Goal: Task Accomplishment & Management: Complete application form

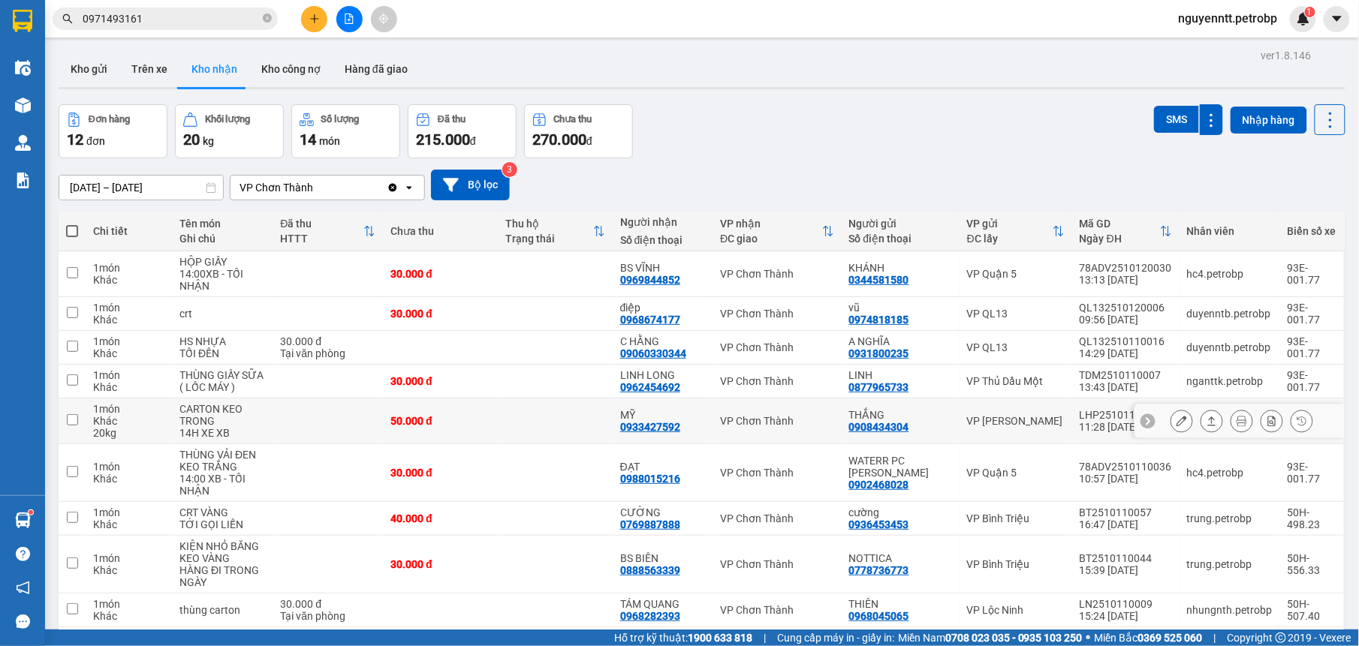
scroll to position [95, 0]
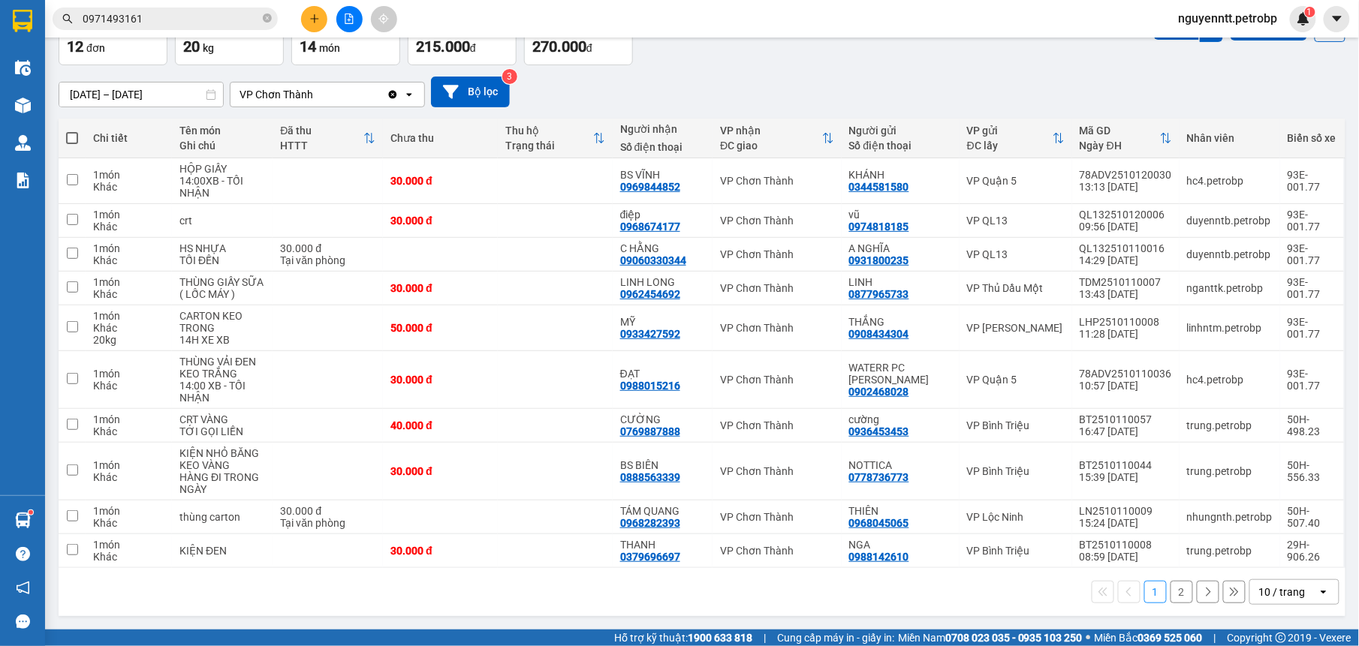
click at [1170, 594] on button "2" at bounding box center [1181, 592] width 23 height 23
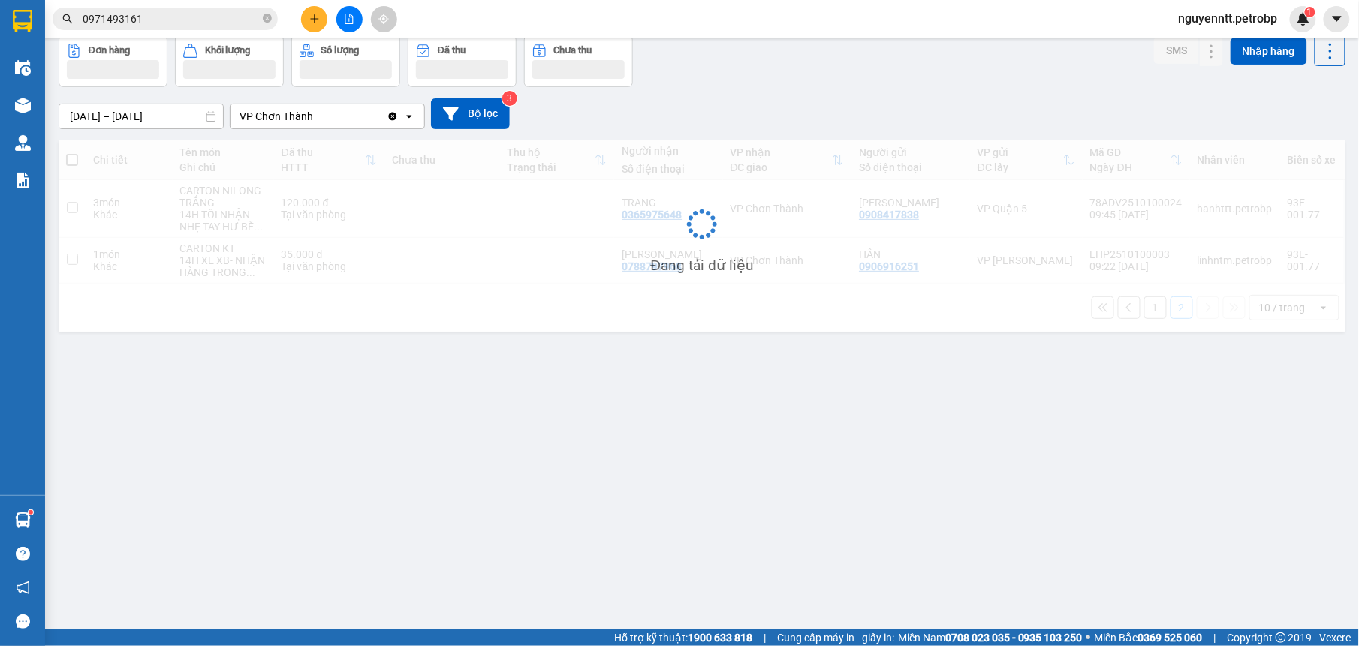
scroll to position [69, 0]
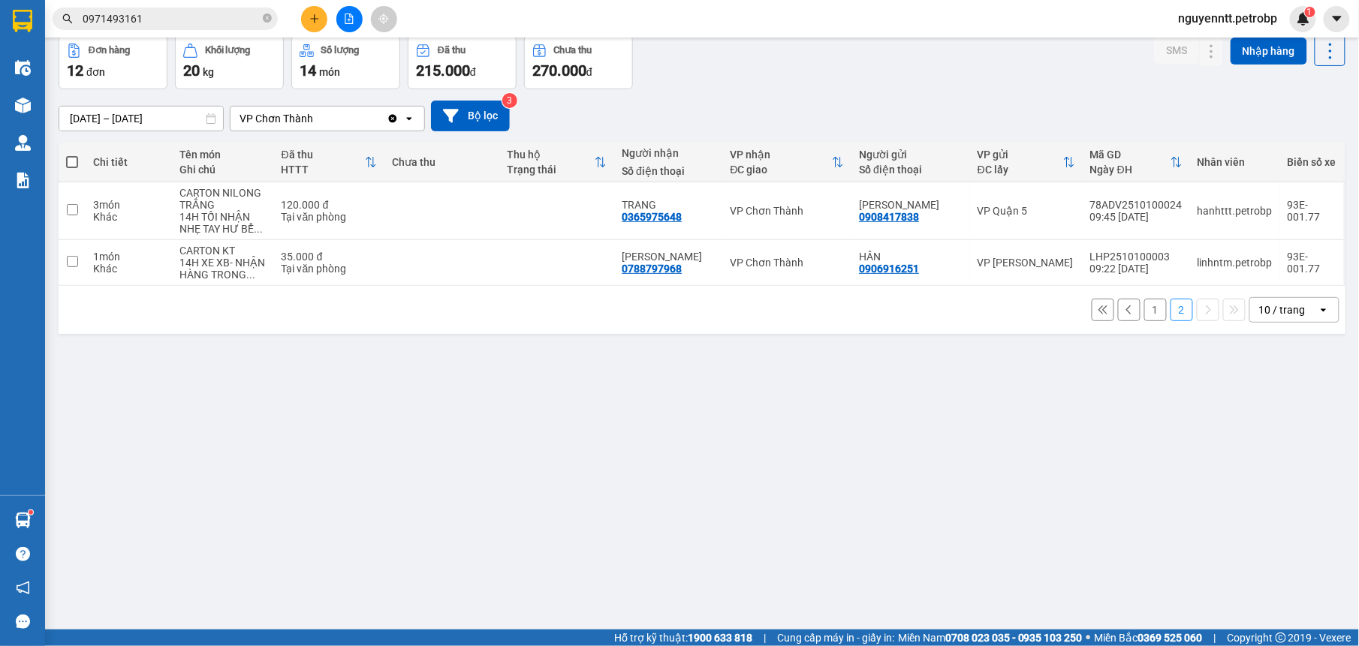
click at [1144, 314] on button "1" at bounding box center [1155, 310] width 23 height 23
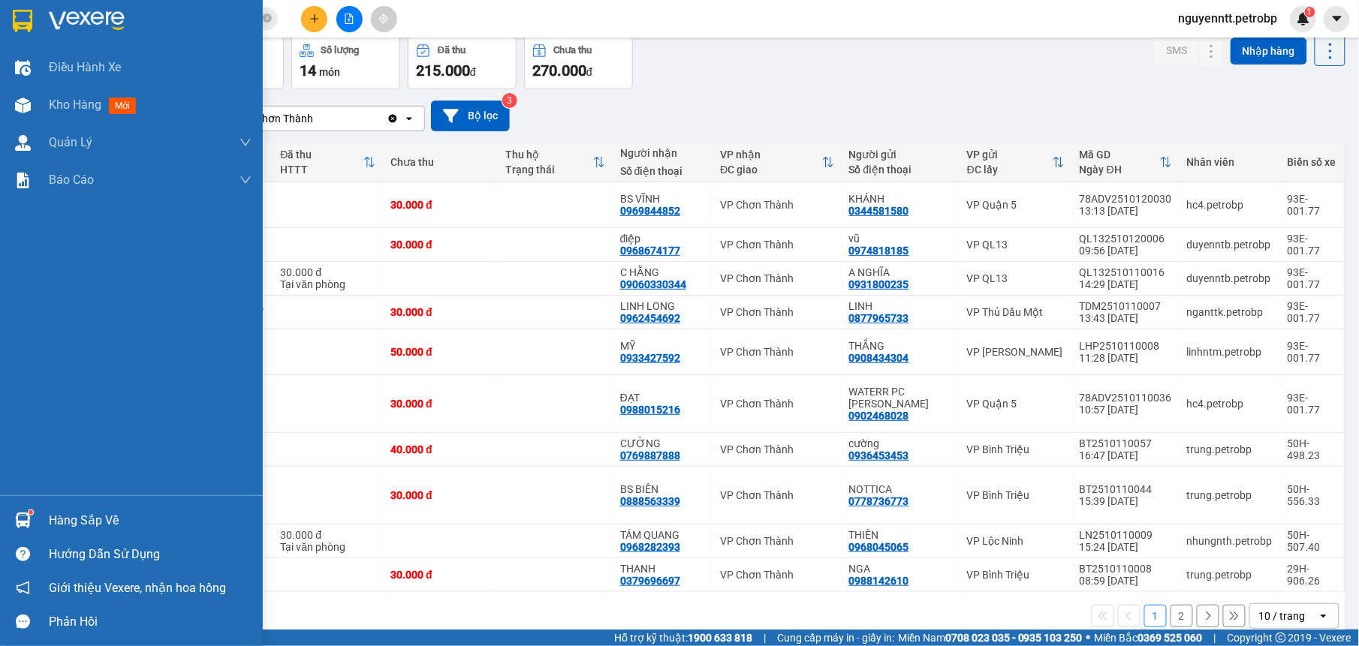
drag, startPoint x: 31, startPoint y: 518, endPoint x: 48, endPoint y: 496, distance: 27.8
click at [31, 519] on div at bounding box center [23, 520] width 26 height 26
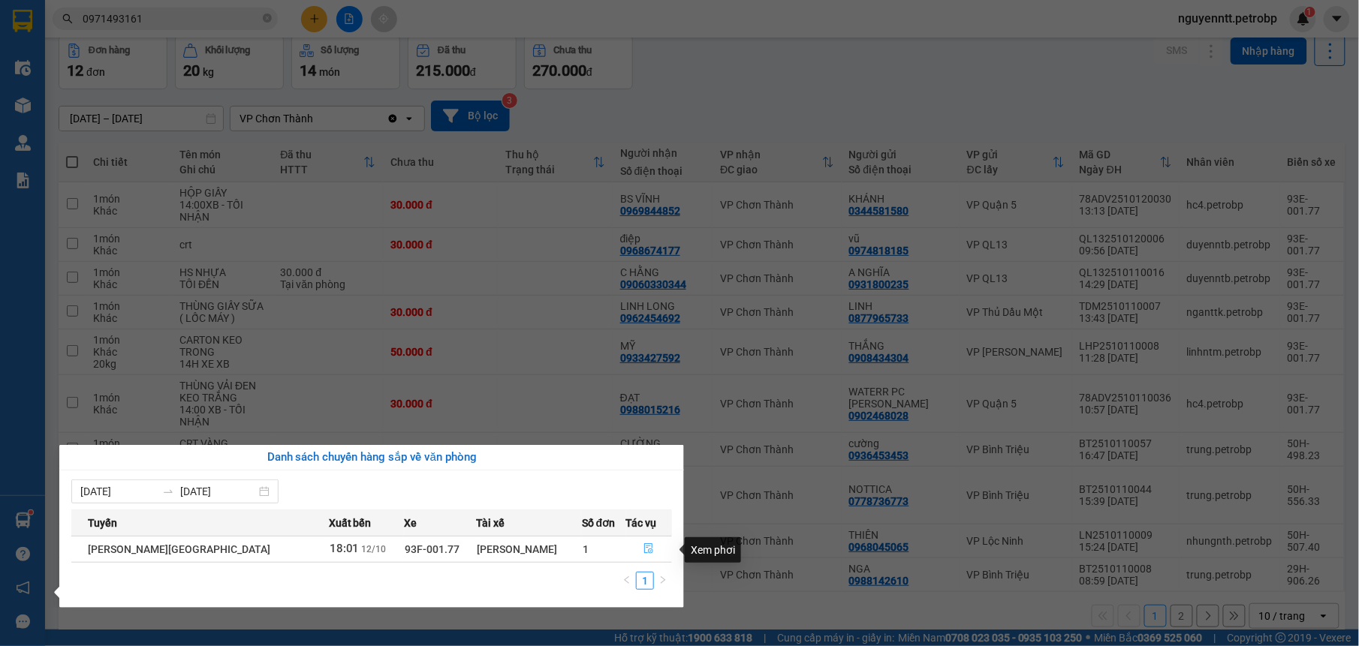
click at [634, 543] on button "button" at bounding box center [649, 549] width 45 height 24
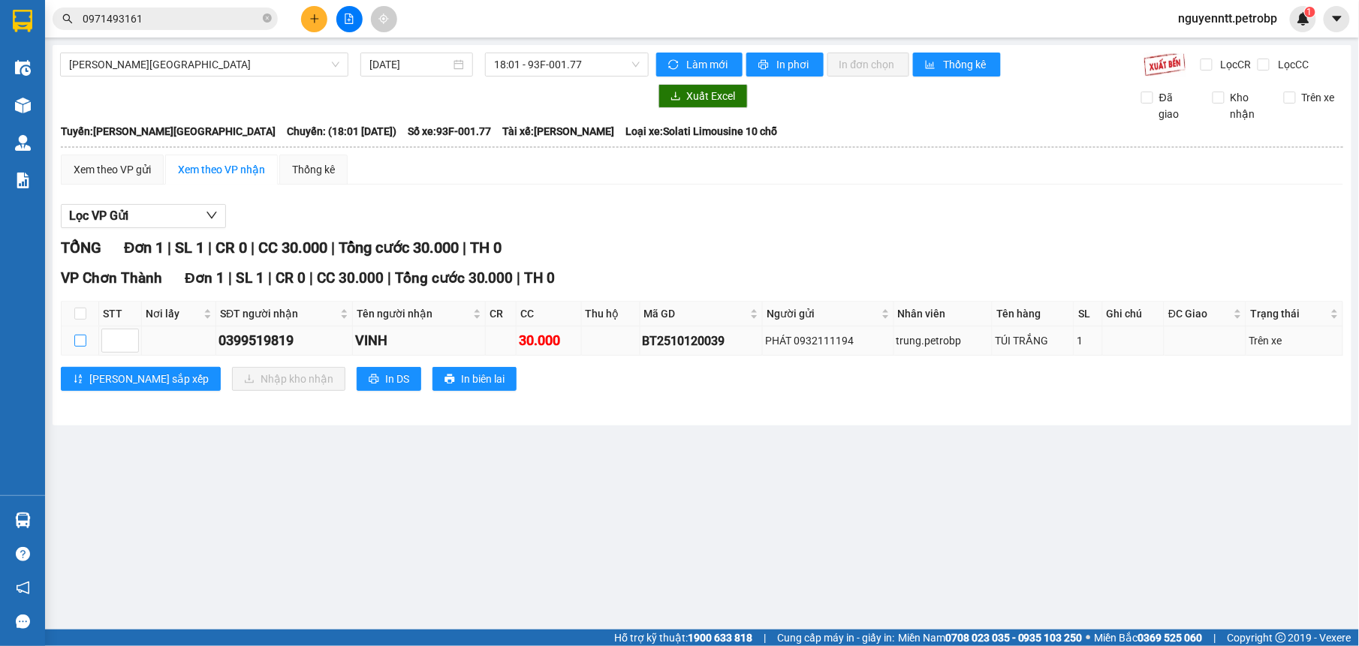
click at [79, 338] on input "checkbox" at bounding box center [80, 341] width 12 height 12
checkbox input "true"
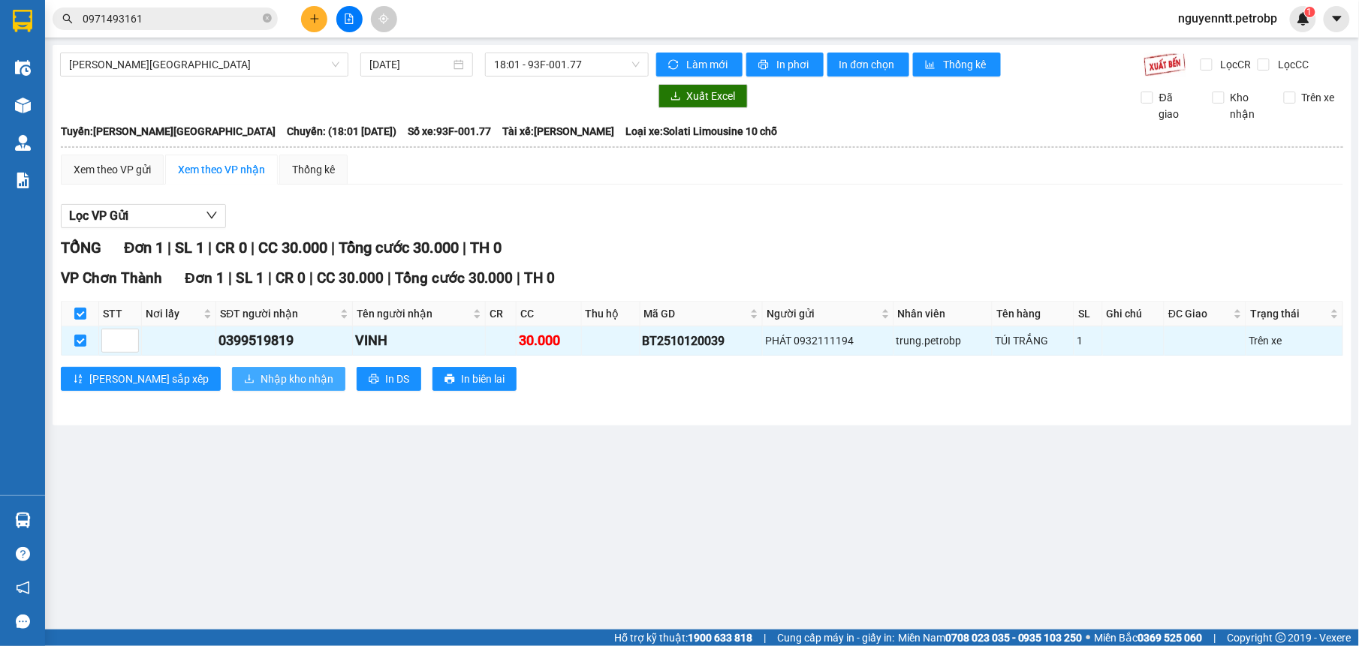
click at [241, 391] on button "Nhập kho nhận" at bounding box center [288, 379] width 113 height 24
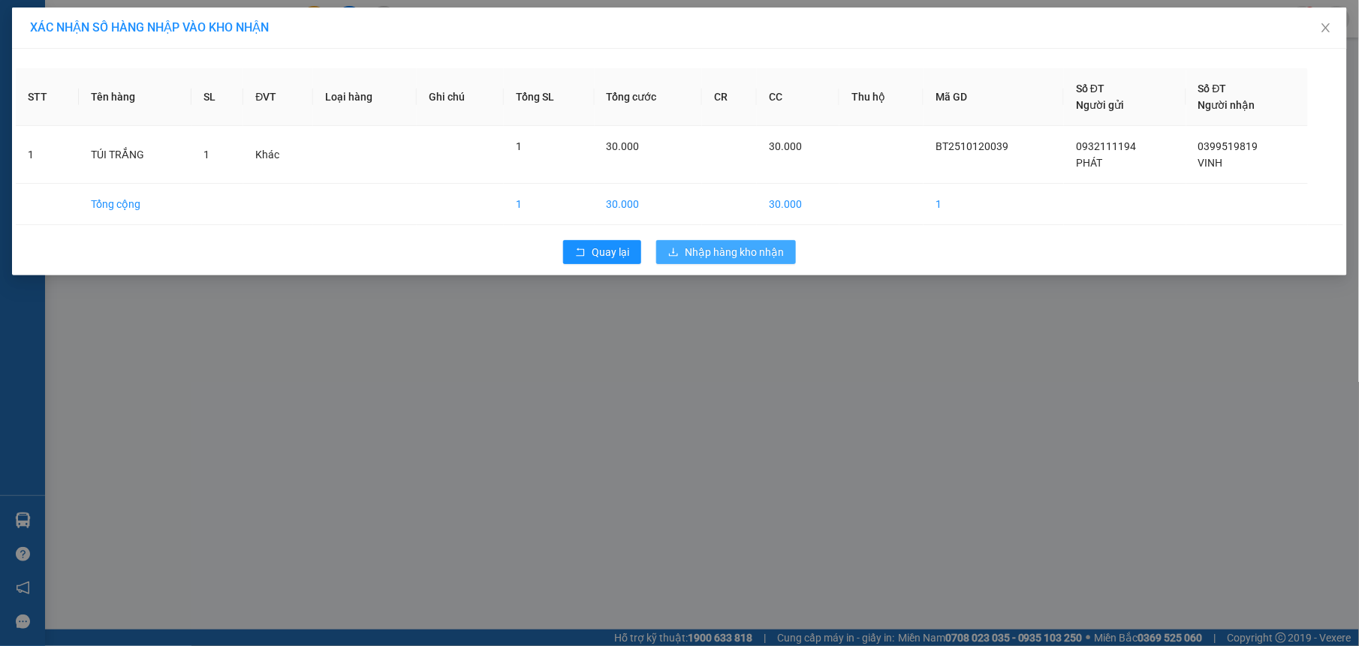
click at [745, 264] on button "Nhập hàng kho nhận" at bounding box center [726, 252] width 140 height 24
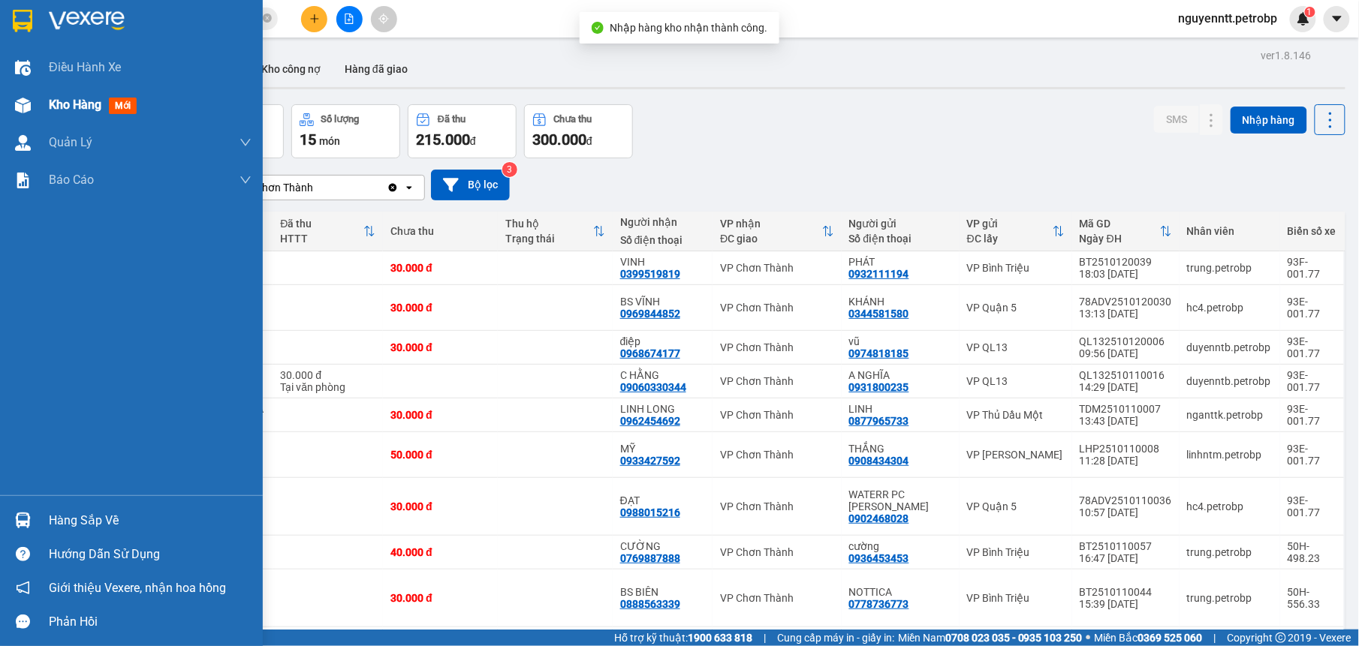
click at [33, 101] on div at bounding box center [23, 105] width 26 height 26
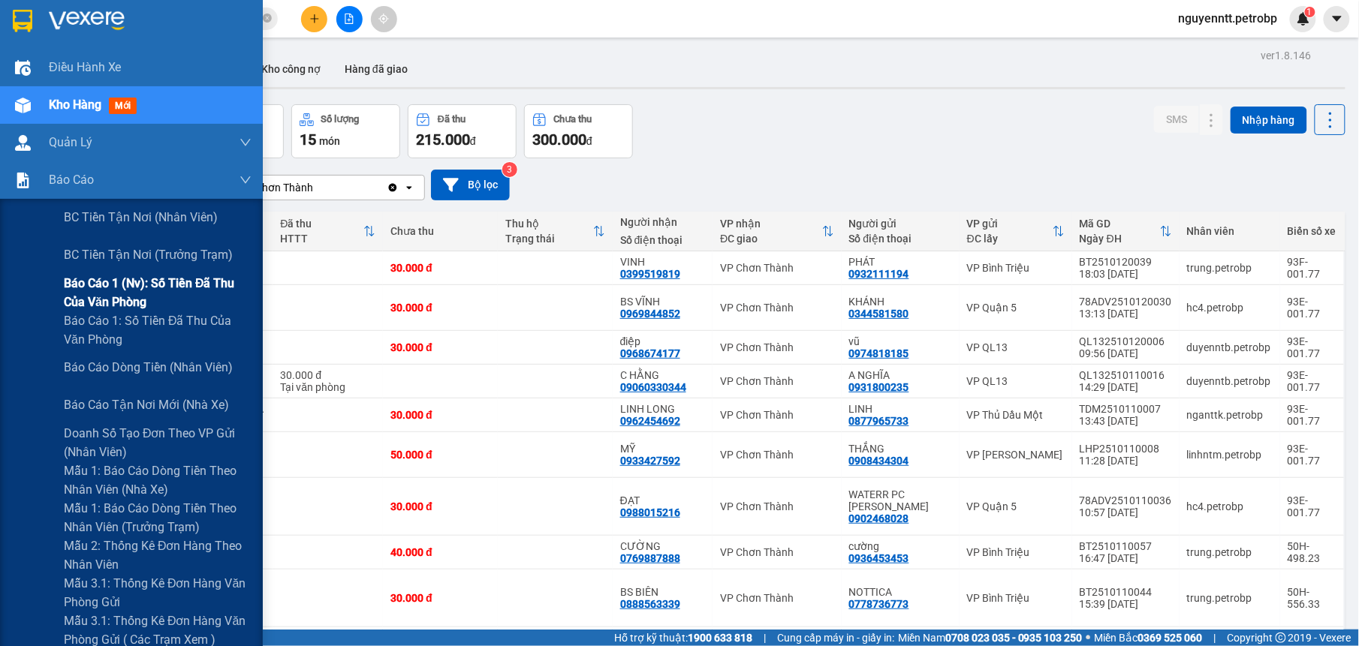
click at [84, 293] on span "Báo cáo 1 (nv): Số tiền đã thu của văn phòng" at bounding box center [158, 293] width 188 height 38
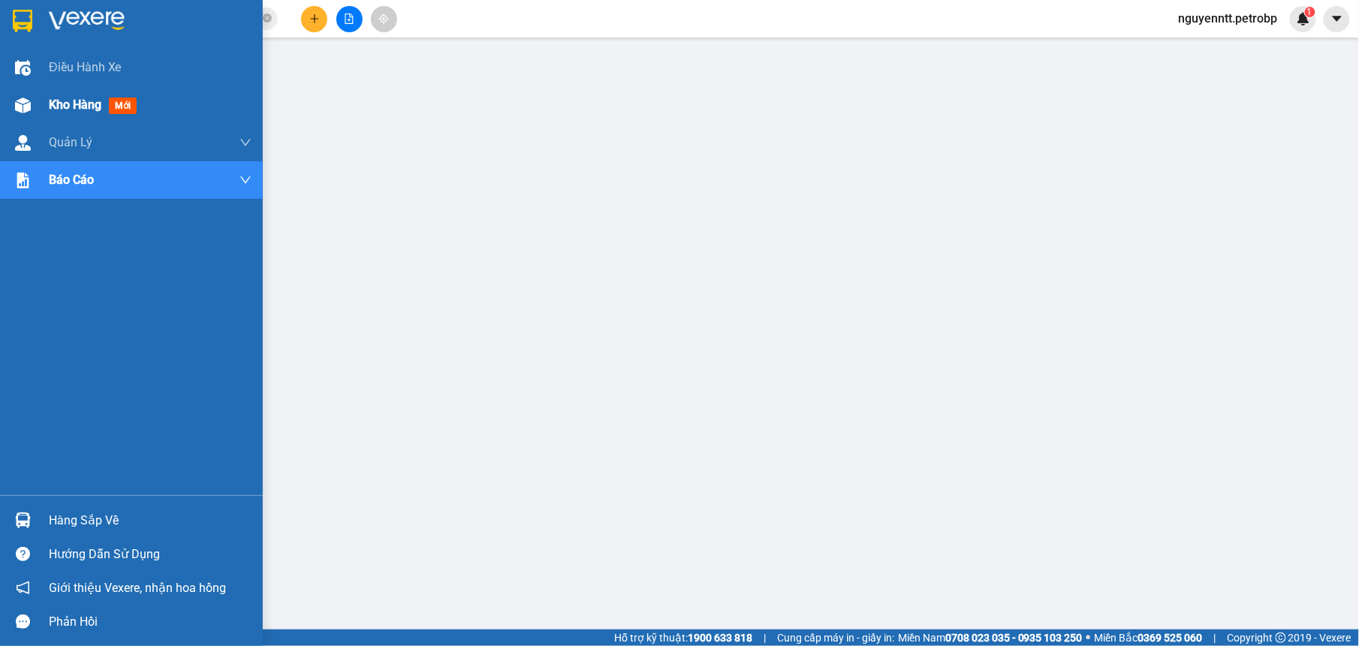
click at [27, 102] on img at bounding box center [23, 106] width 16 height 16
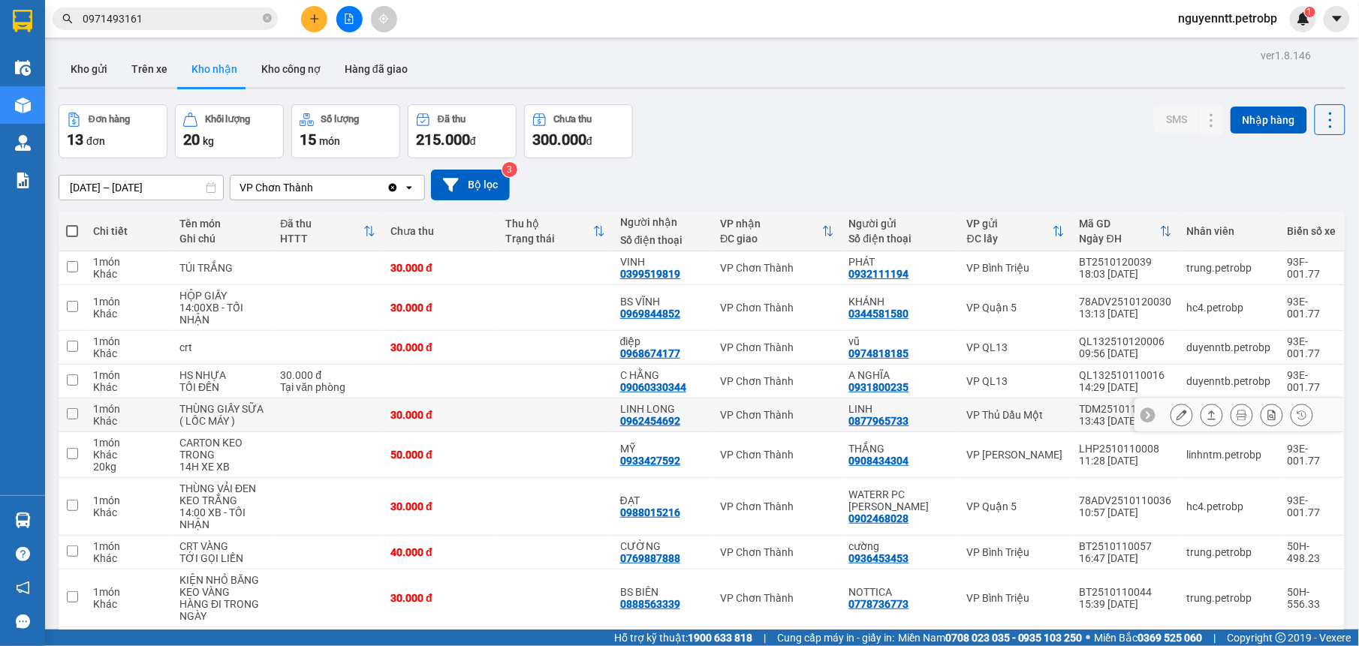
scroll to position [95, 0]
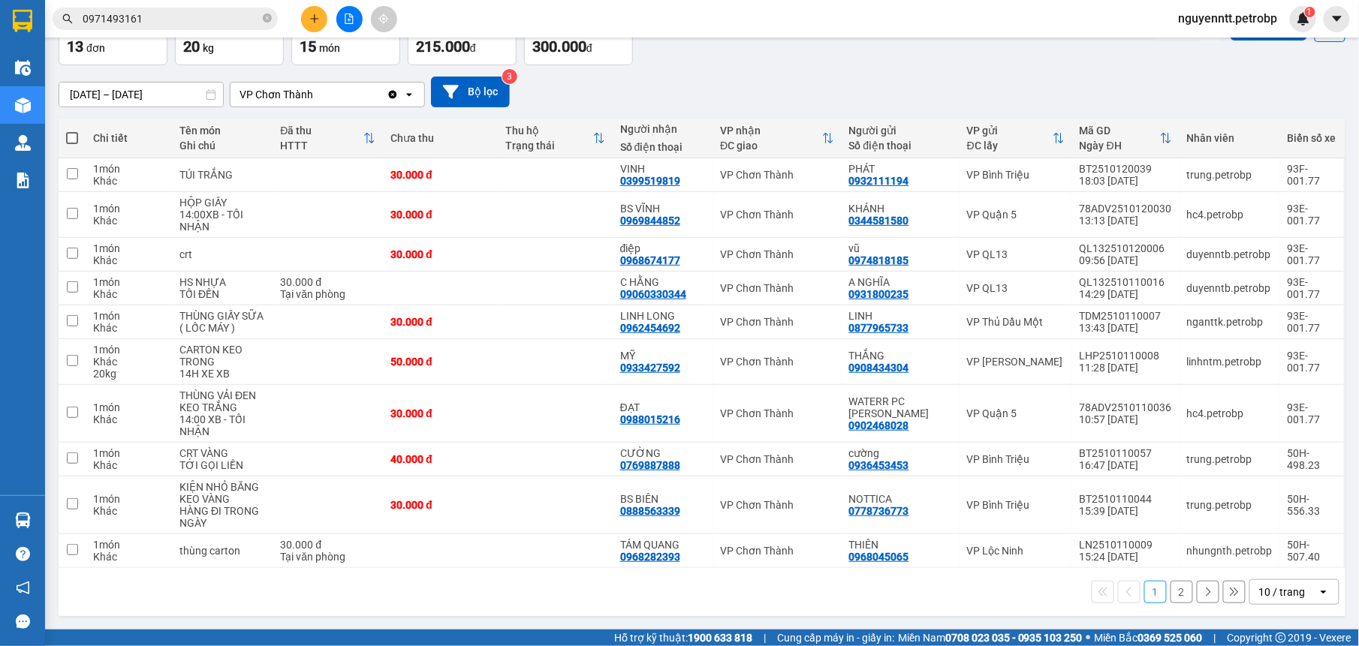
click at [1170, 594] on button "2" at bounding box center [1181, 592] width 23 height 23
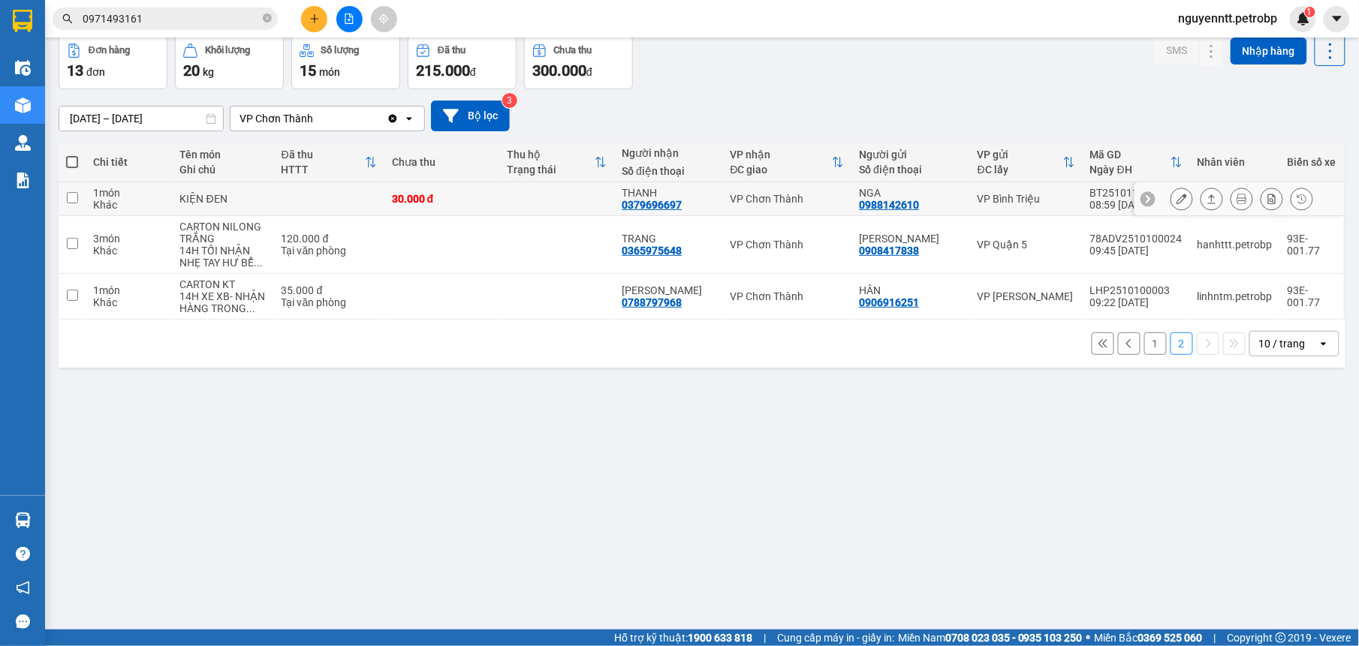
scroll to position [0, 0]
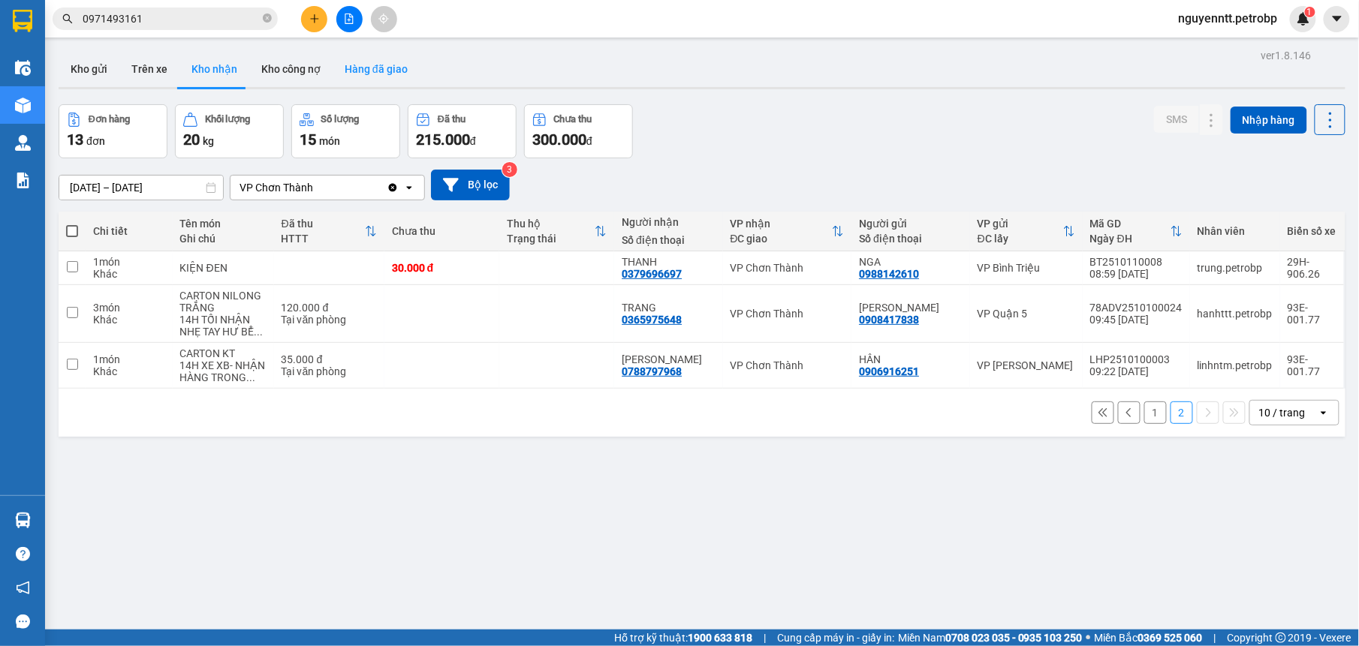
click at [386, 76] on button "Hàng đã giao" at bounding box center [376, 69] width 87 height 36
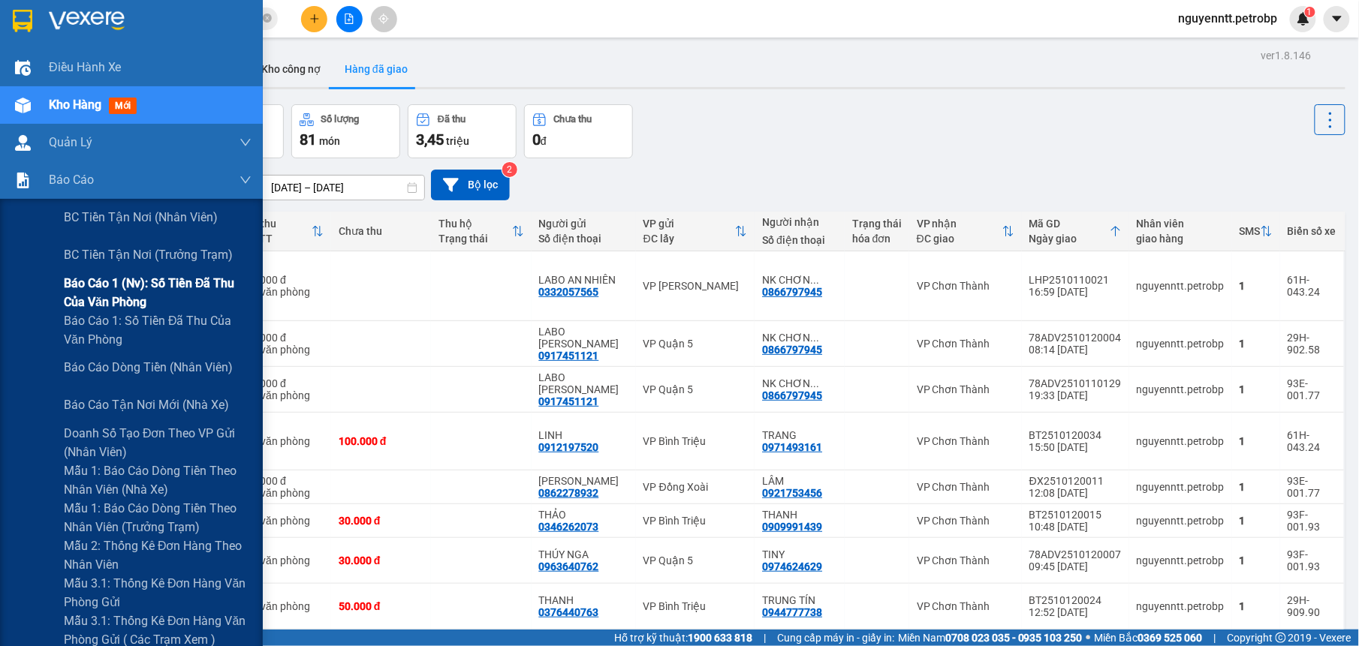
click at [140, 292] on span "Báo cáo 1 (nv): Số tiền đã thu của văn phòng" at bounding box center [158, 293] width 188 height 38
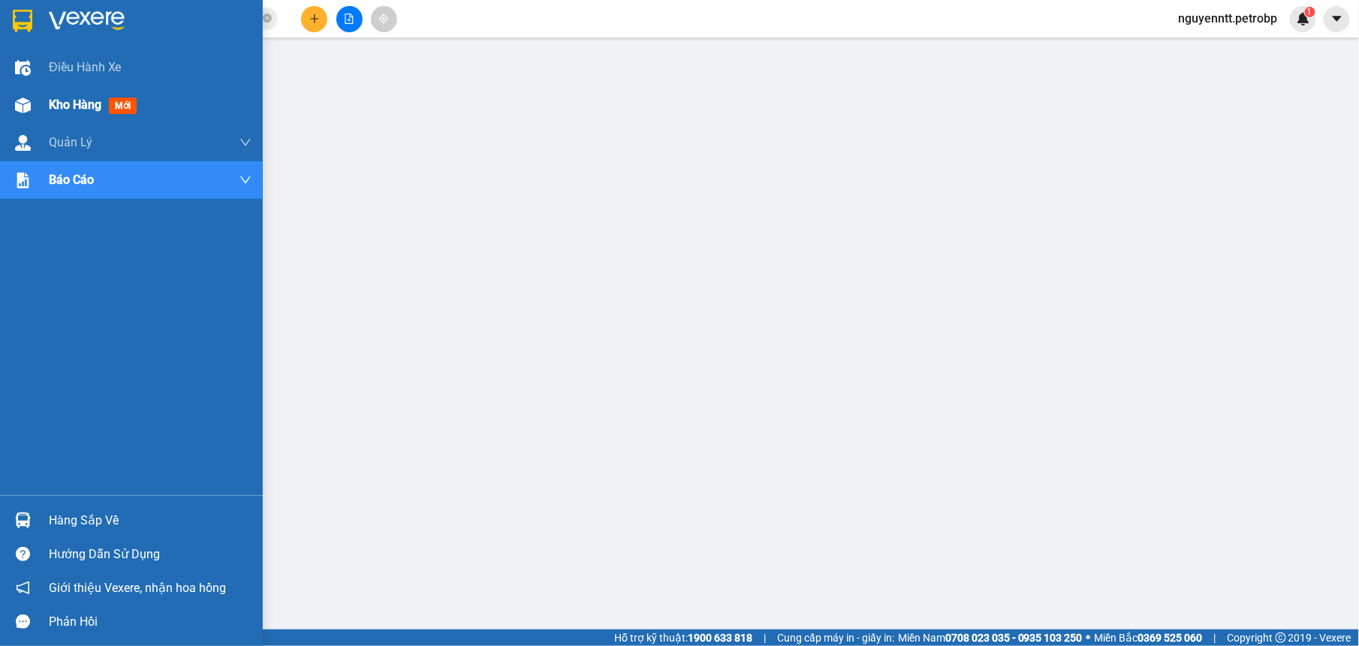
click at [10, 98] on div at bounding box center [23, 105] width 26 height 26
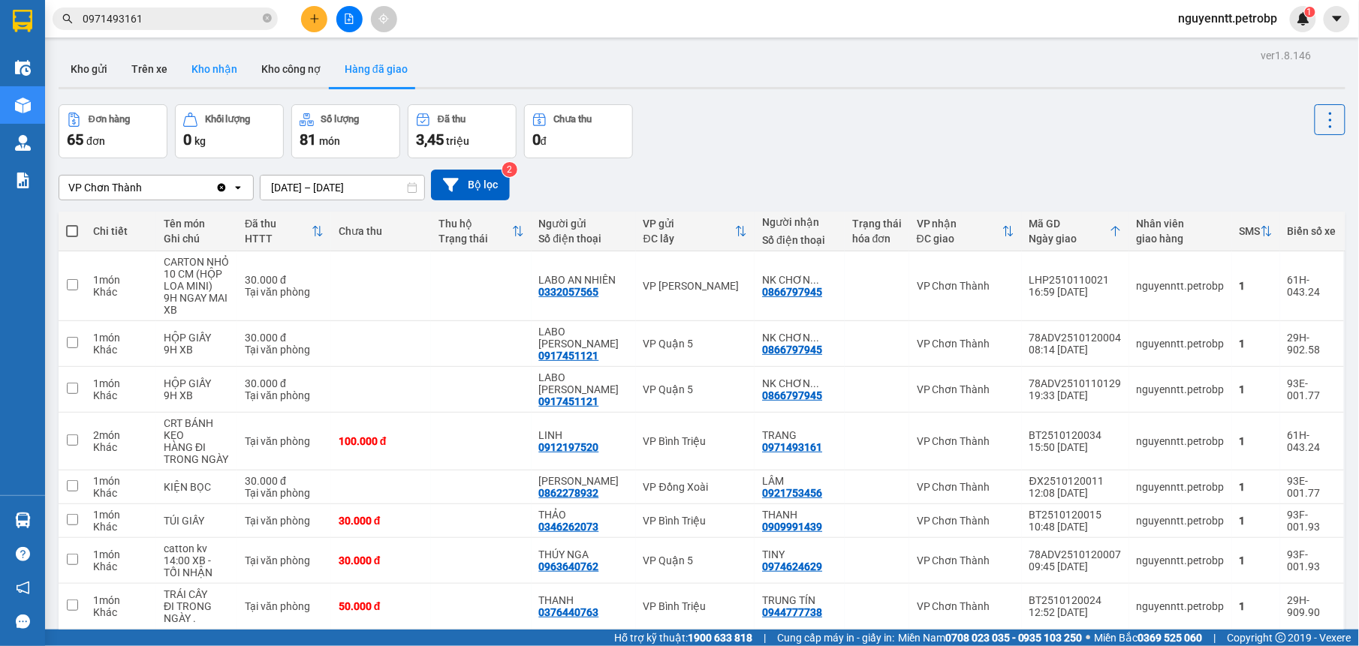
click at [235, 69] on button "Kho nhận" at bounding box center [214, 69] width 70 height 36
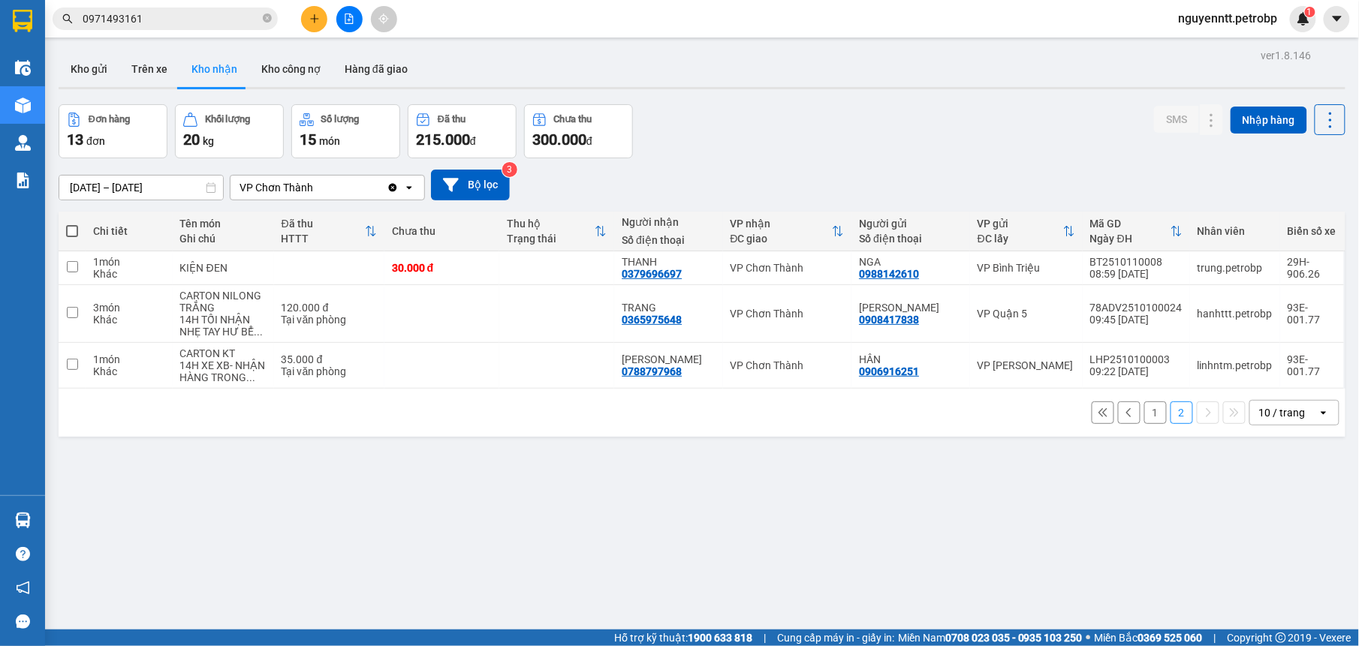
click at [1144, 412] on button "1" at bounding box center [1155, 413] width 23 height 23
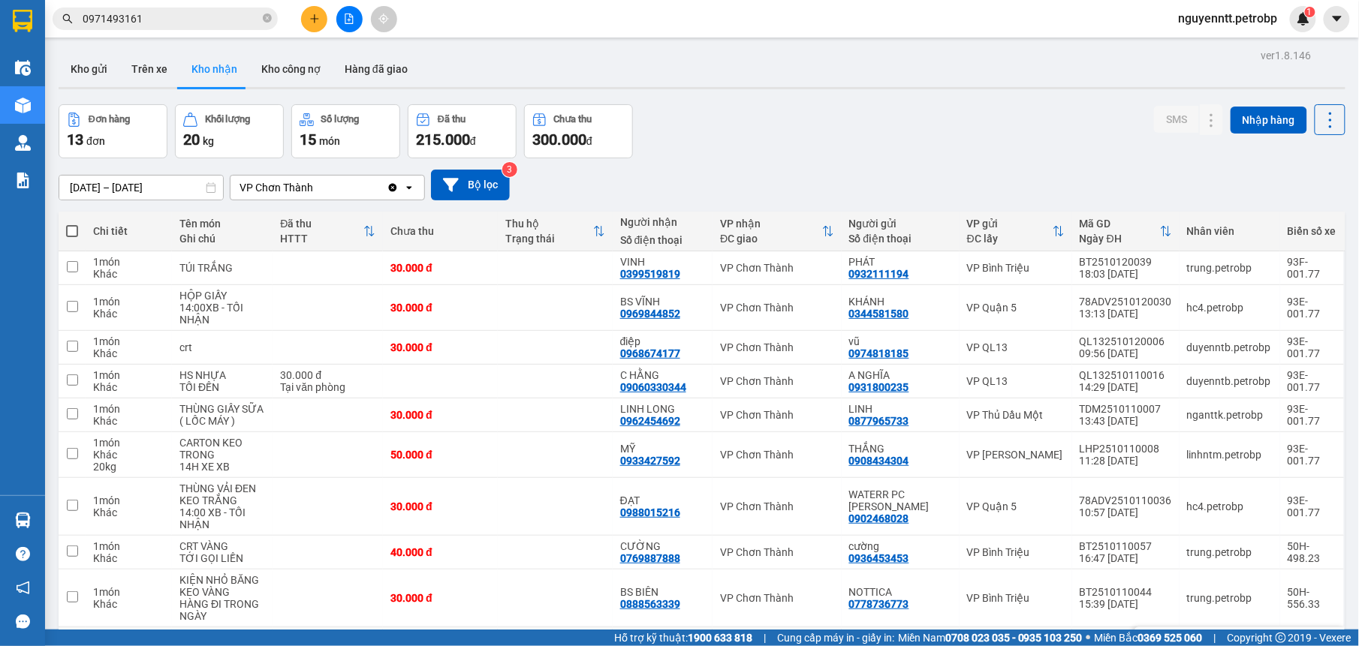
scroll to position [97, 0]
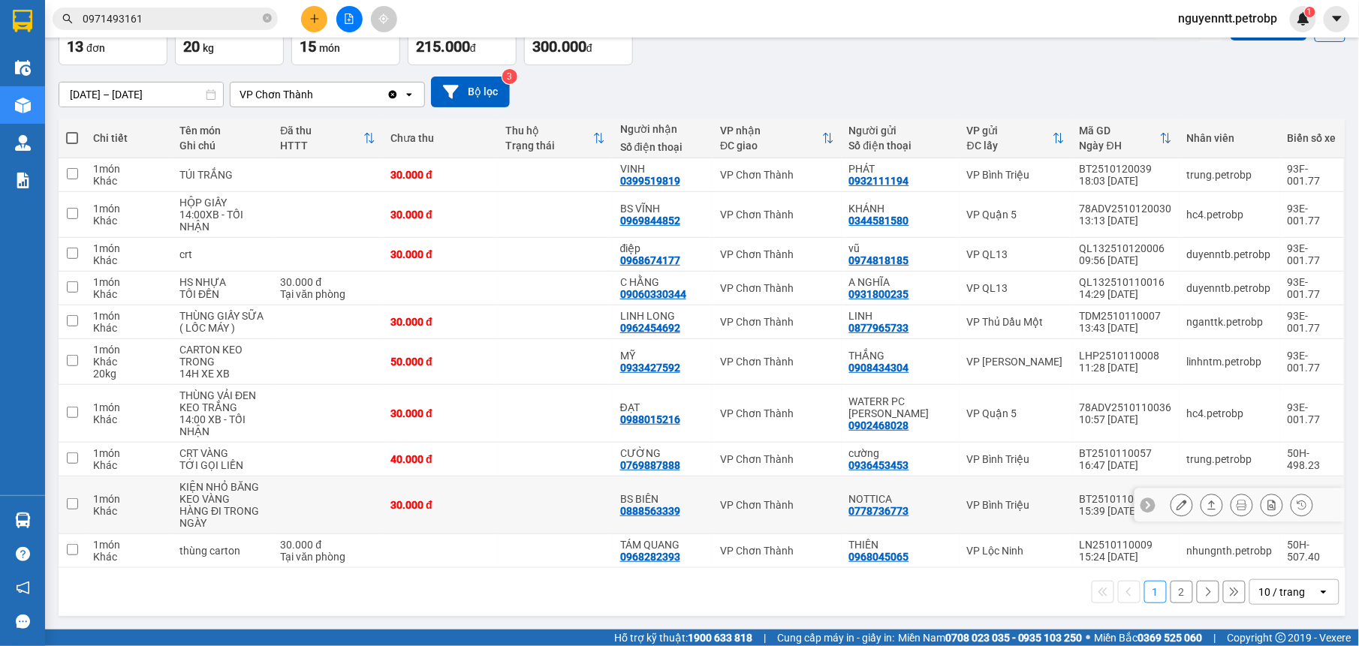
click at [599, 495] on td at bounding box center [555, 506] width 115 height 58
checkbox input "true"
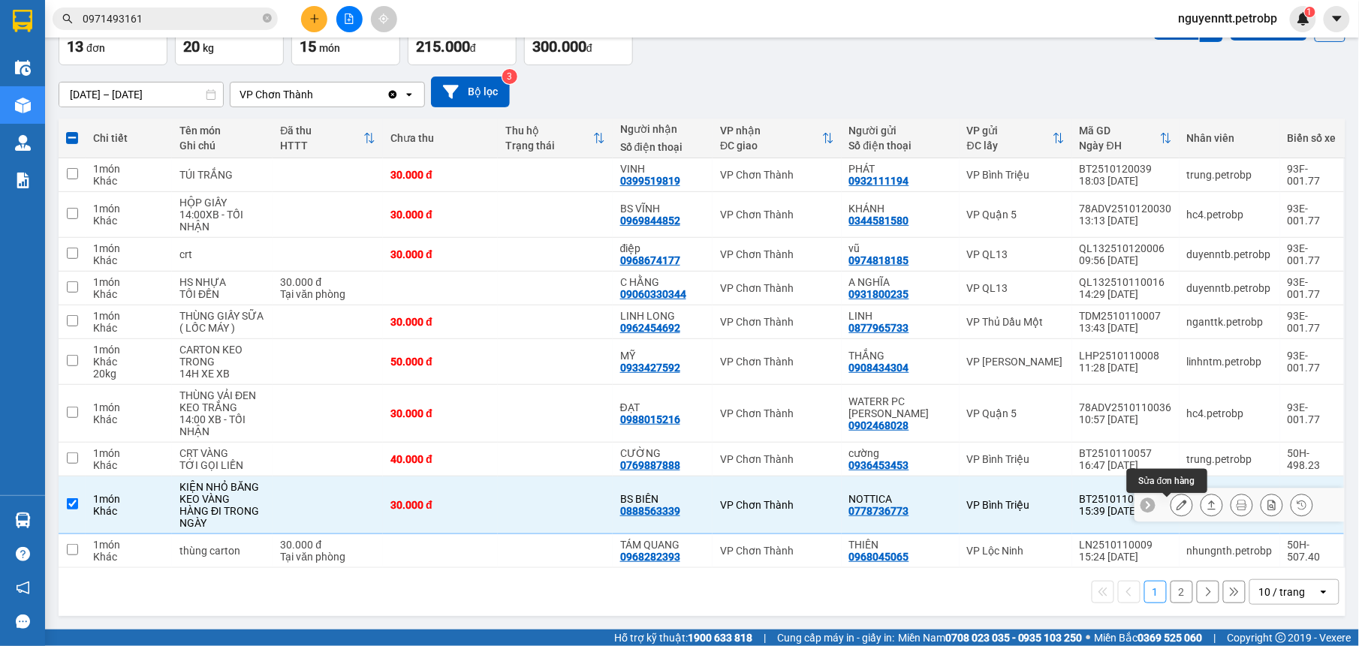
click at [1176, 506] on icon at bounding box center [1181, 505] width 11 height 11
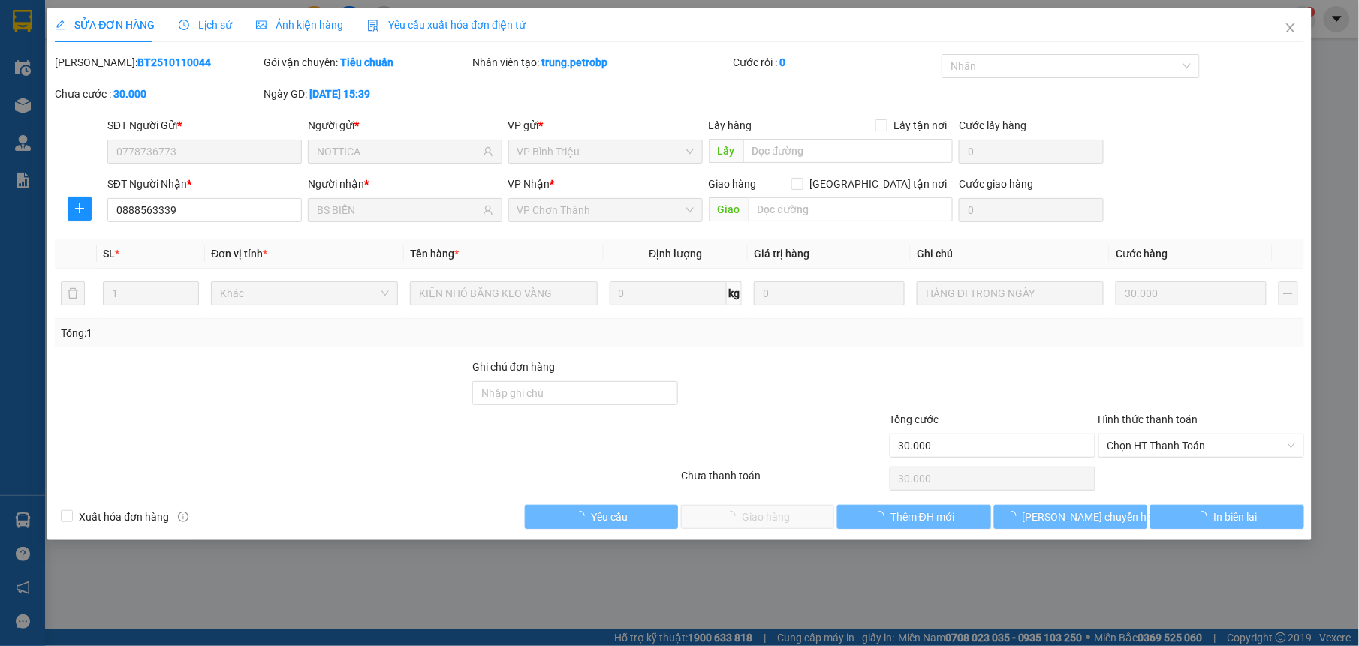
type input "0778736773"
type input "NOTTICA"
type input "0888563339"
type input "BS BIÊN"
type input "30.000"
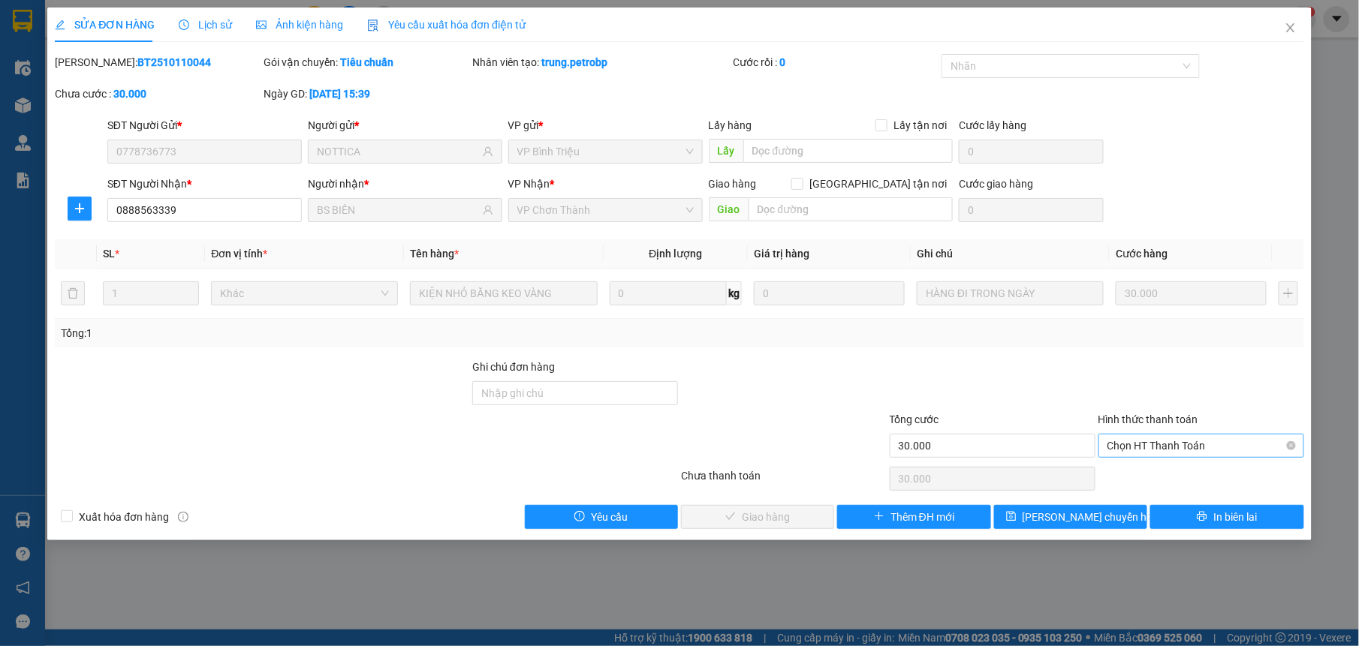
click at [1166, 456] on span "Chọn HT Thanh Toán" at bounding box center [1201, 446] width 188 height 23
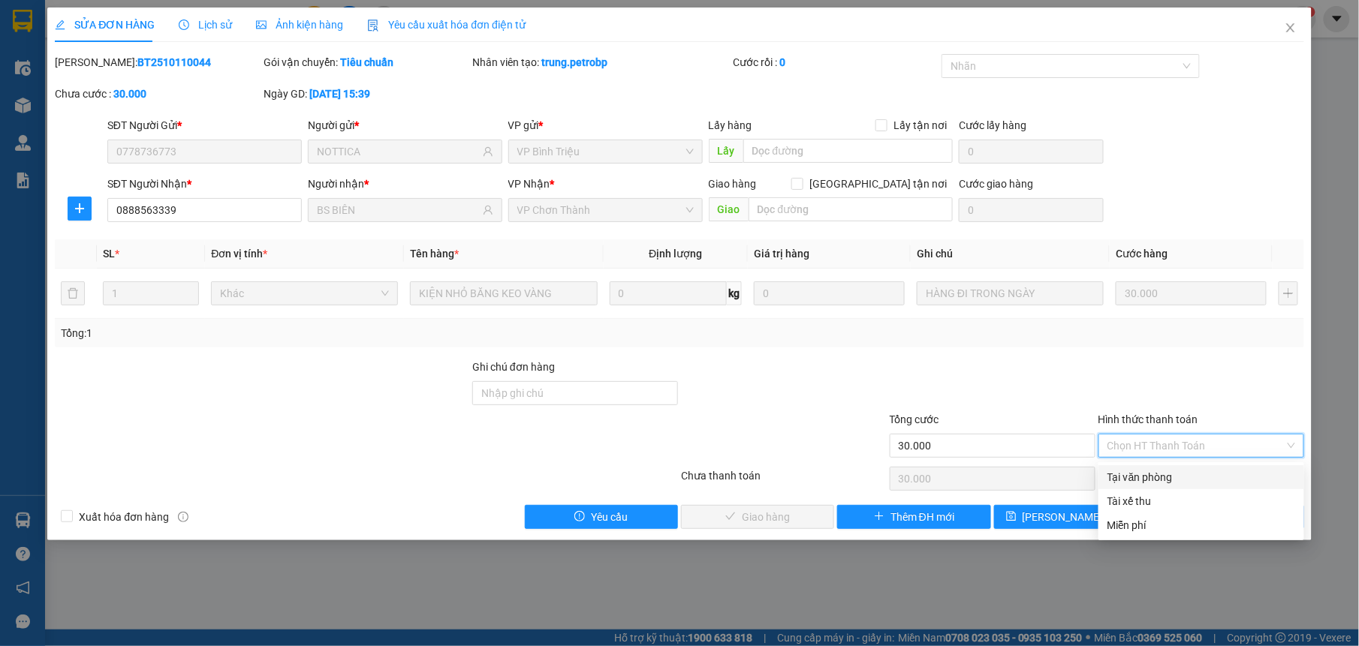
click at [1114, 469] on div "Tại văn phòng" at bounding box center [1201, 477] width 188 height 17
type input "0"
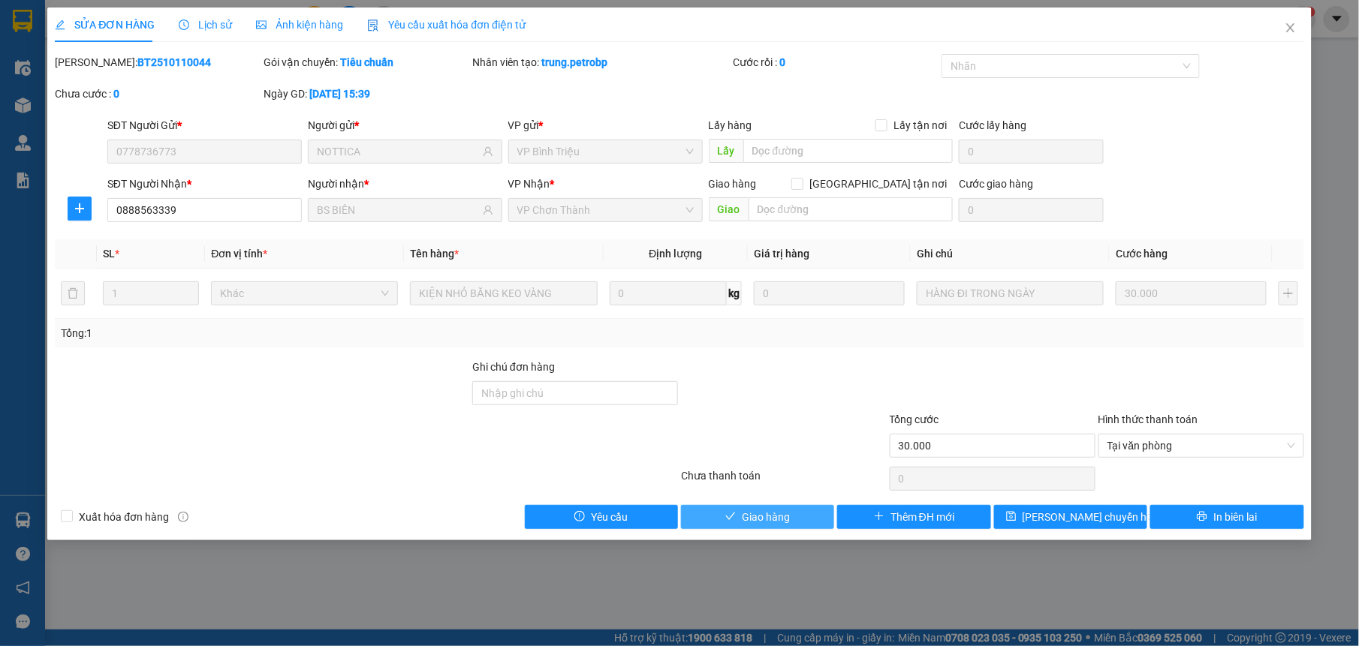
click at [743, 509] on button "Giao hàng" at bounding box center [757, 517] width 153 height 24
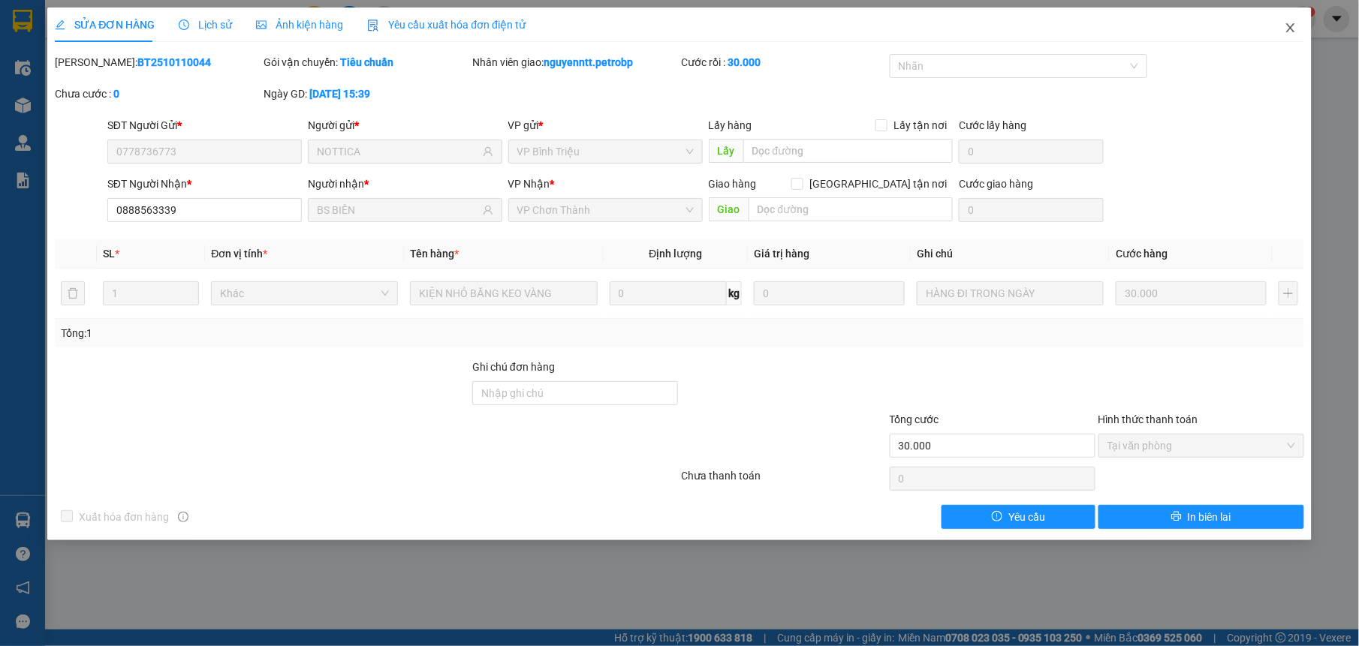
click at [1291, 26] on icon "close" at bounding box center [1290, 28] width 12 height 12
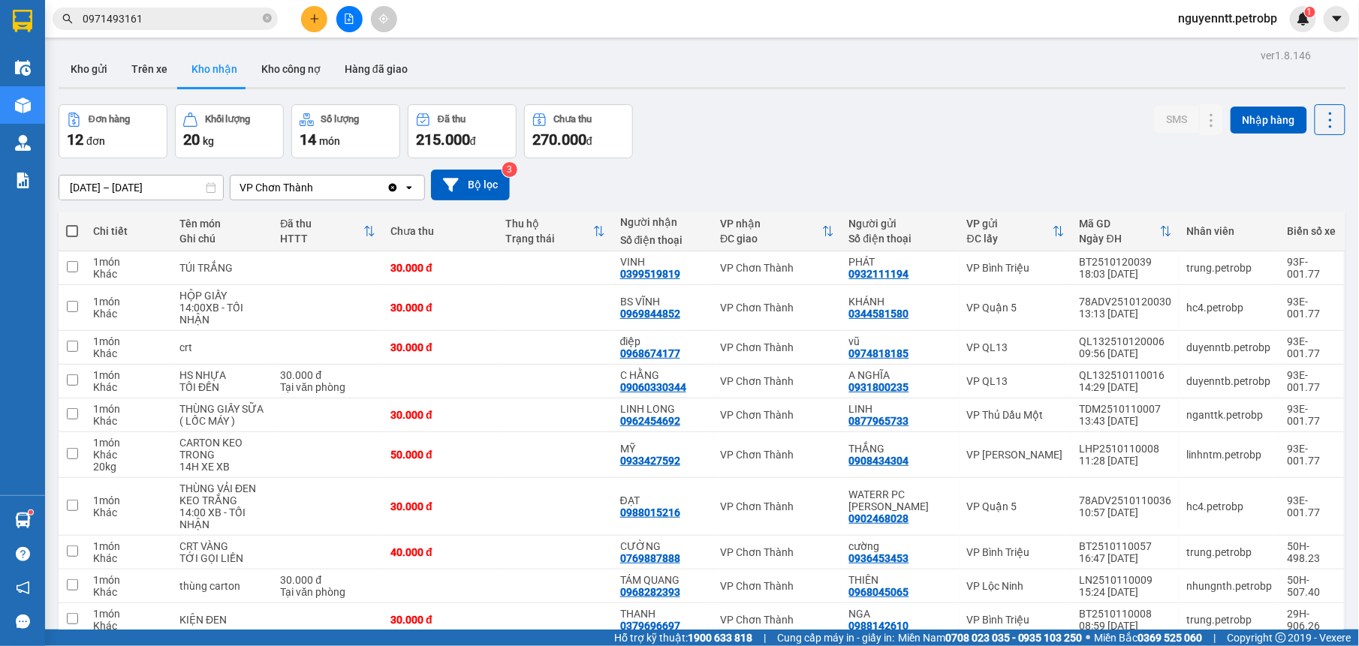
click at [320, 12] on button at bounding box center [314, 19] width 26 height 26
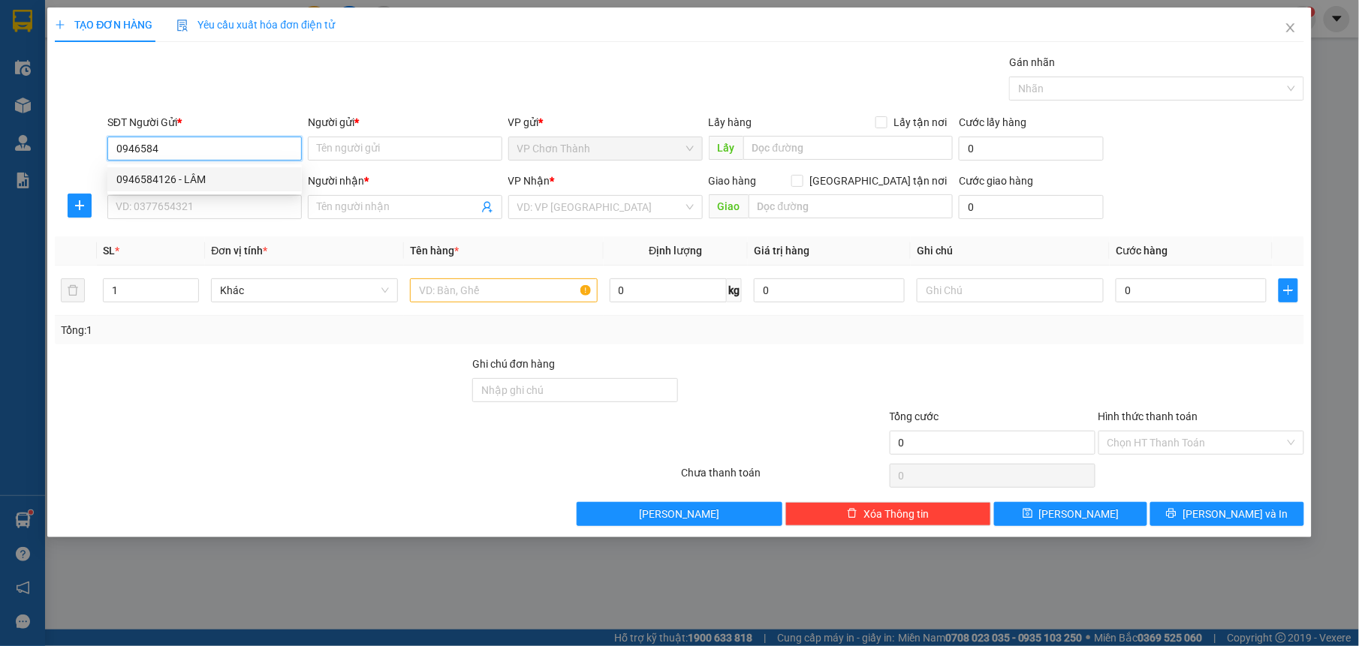
click at [187, 174] on div "0946584126 - LÂM" at bounding box center [204, 179] width 176 height 17
type input "0946584126"
type input "LÂM"
type input "0987939800"
type input "THÁI"
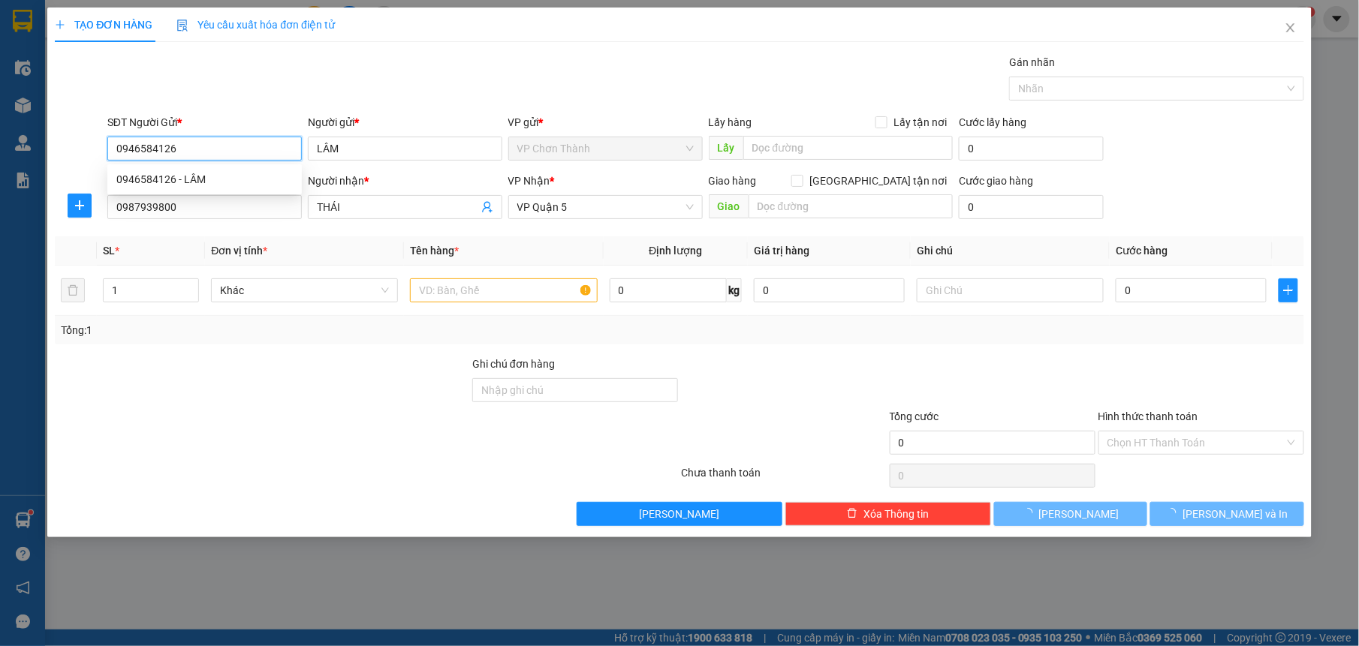
type input "40.000"
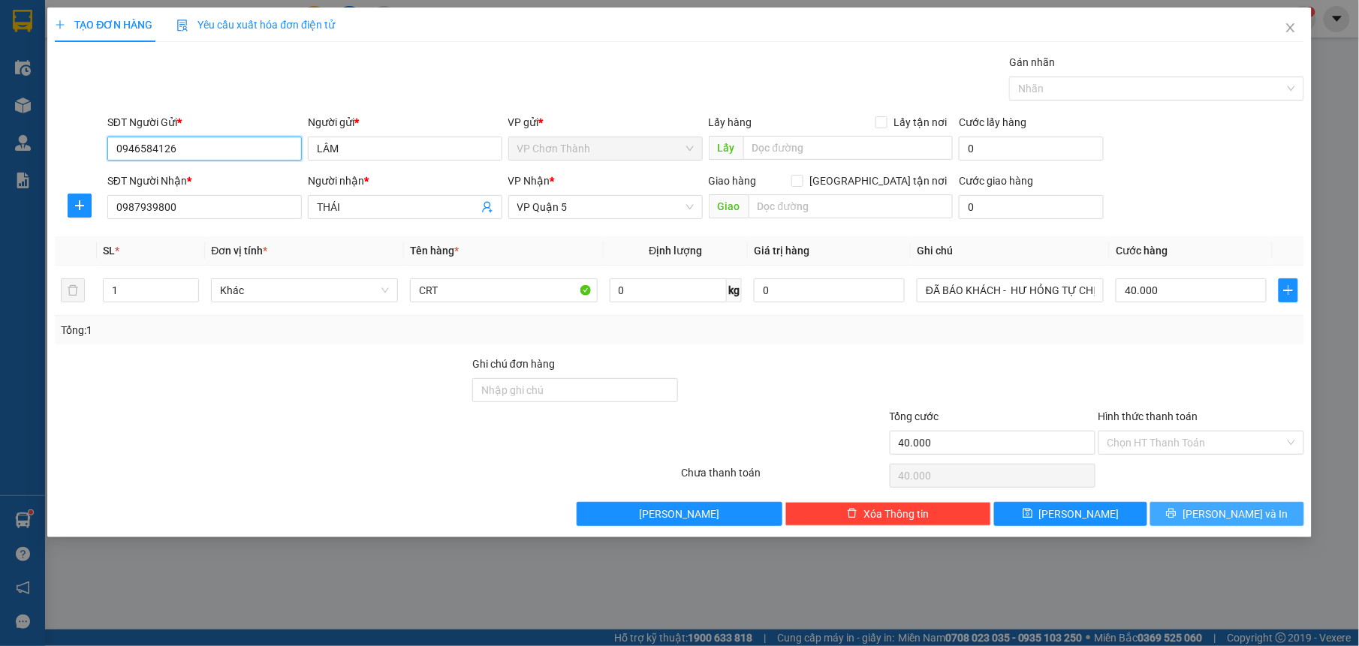
type input "0946584126"
click at [1240, 514] on span "[PERSON_NAME] và In" at bounding box center [1234, 514] width 105 height 17
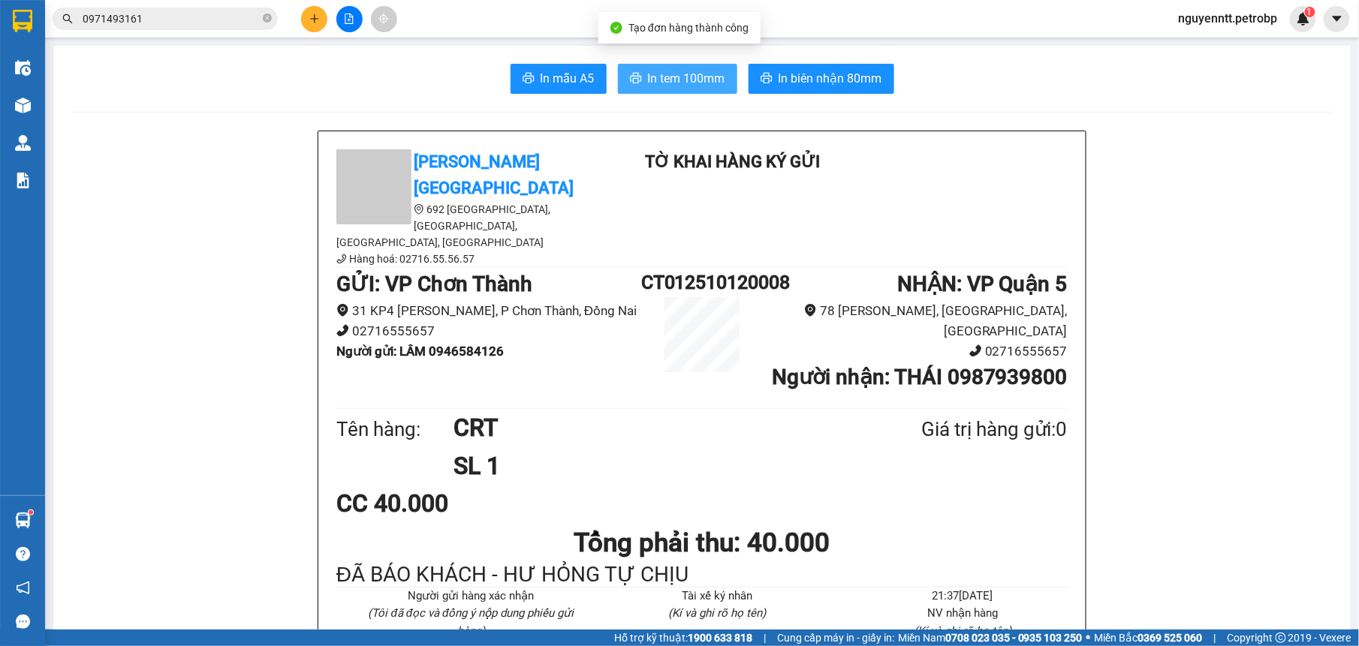
click at [709, 80] on span "In tem 100mm" at bounding box center [686, 78] width 77 height 19
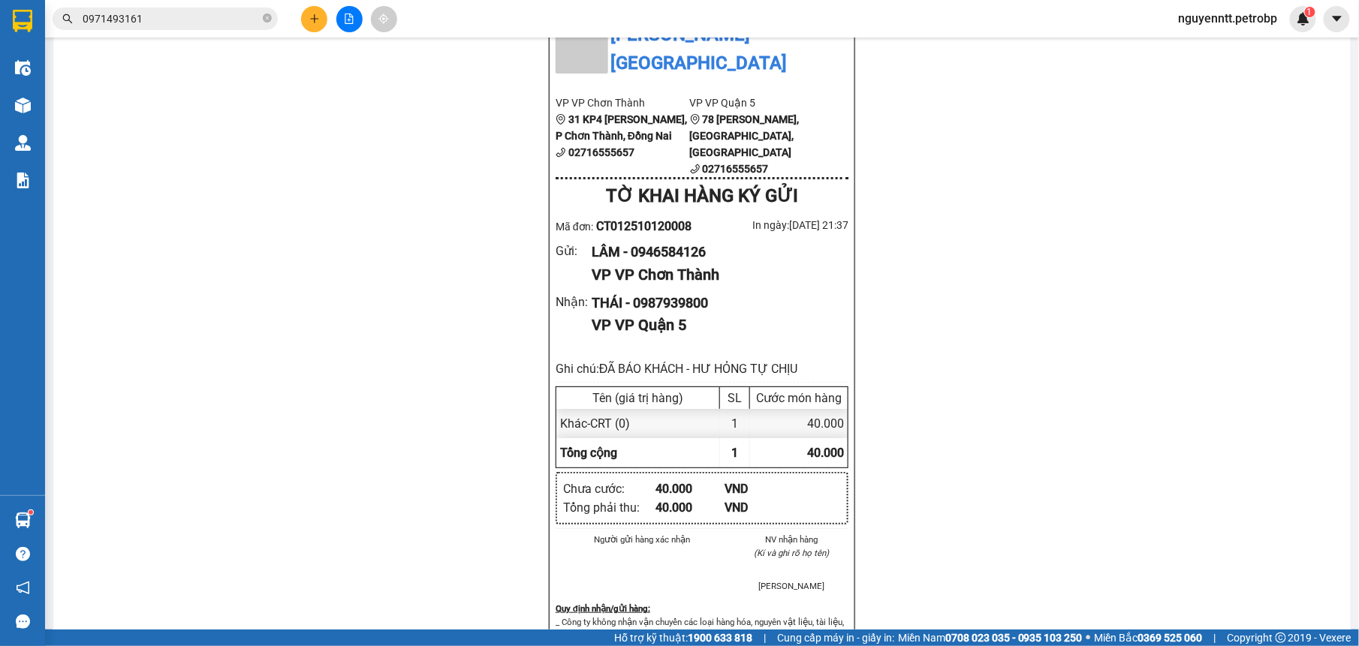
scroll to position [567, 0]
